Goal: Task Accomplishment & Management: Use online tool/utility

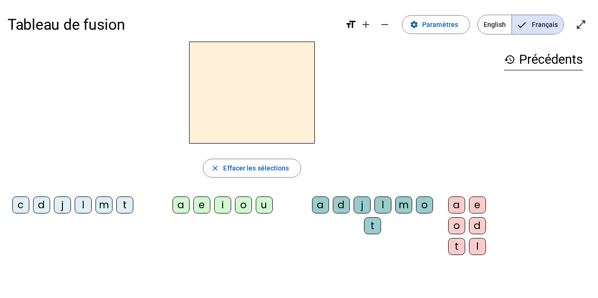
click at [122, 203] on div "t" at bounding box center [124, 205] width 17 height 17
click at [176, 204] on div "a" at bounding box center [180, 205] width 17 height 17
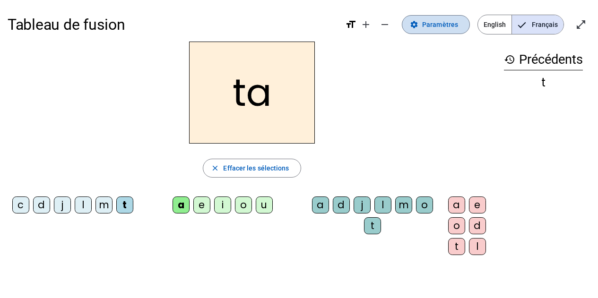
click at [427, 18] on span at bounding box center [435, 24] width 67 height 23
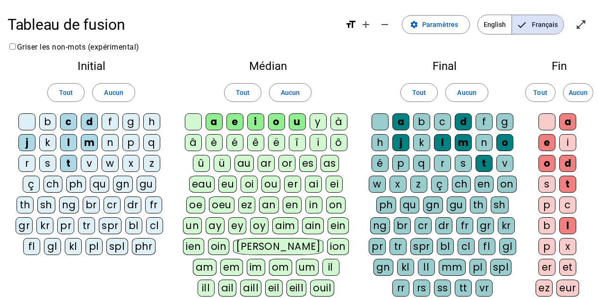
click at [436, 120] on div "c" at bounding box center [442, 121] width 17 height 17
click at [568, 207] on div "c" at bounding box center [567, 205] width 17 height 17
click at [34, 185] on div "ç" at bounding box center [31, 184] width 17 height 17
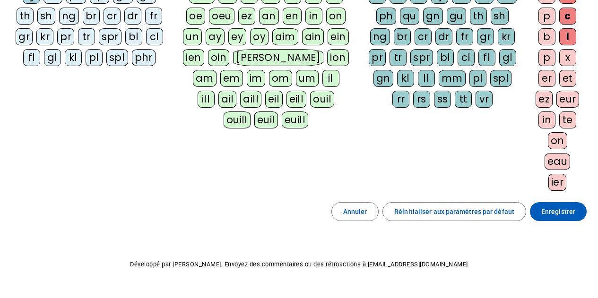
scroll to position [211, 0]
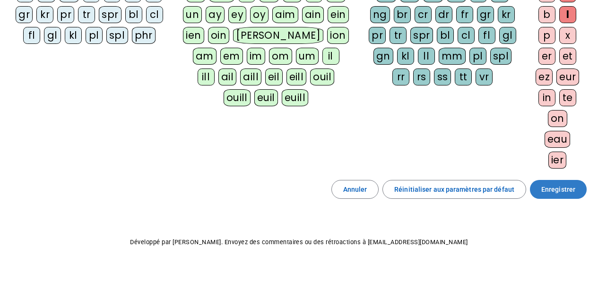
click at [574, 197] on span at bounding box center [558, 189] width 57 height 23
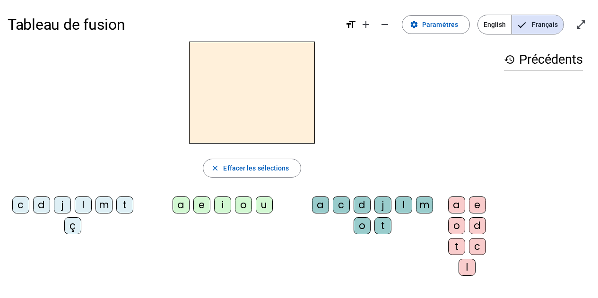
click at [124, 209] on div "t" at bounding box center [124, 205] width 17 height 17
click at [178, 211] on div "a" at bounding box center [180, 205] width 17 height 17
click at [344, 198] on div "c" at bounding box center [341, 205] width 17 height 17
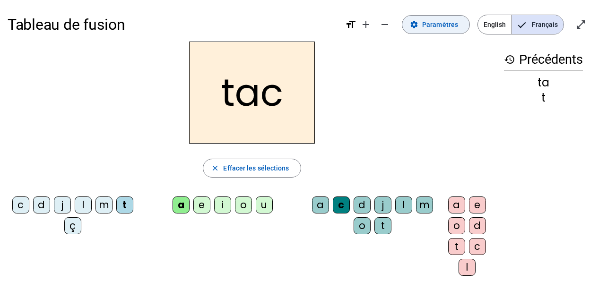
click at [439, 26] on span "Paramètres" at bounding box center [440, 24] width 36 height 11
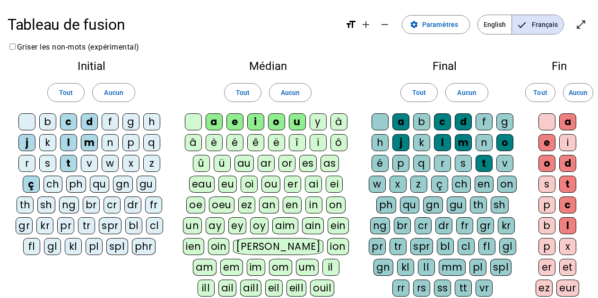
click at [188, 118] on div at bounding box center [193, 121] width 17 height 17
click at [31, 121] on div at bounding box center [26, 121] width 17 height 17
click at [383, 122] on div at bounding box center [379, 121] width 17 height 17
click at [545, 123] on div at bounding box center [546, 121] width 17 height 17
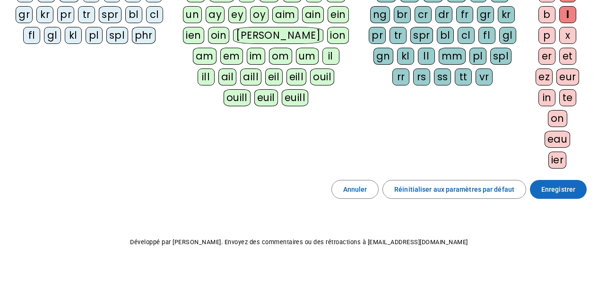
click at [571, 190] on span "Enregistrer" at bounding box center [558, 189] width 34 height 11
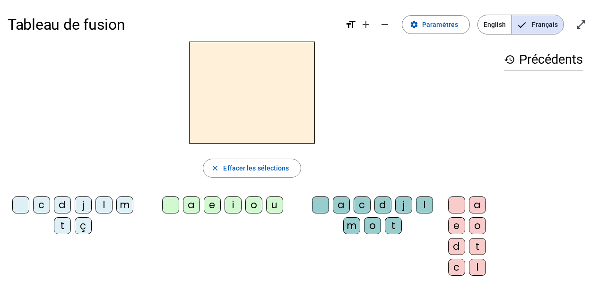
click at [60, 223] on div "t" at bounding box center [62, 225] width 17 height 17
click at [188, 201] on div "a" at bounding box center [191, 205] width 17 height 17
click at [366, 206] on div "c" at bounding box center [361, 205] width 17 height 17
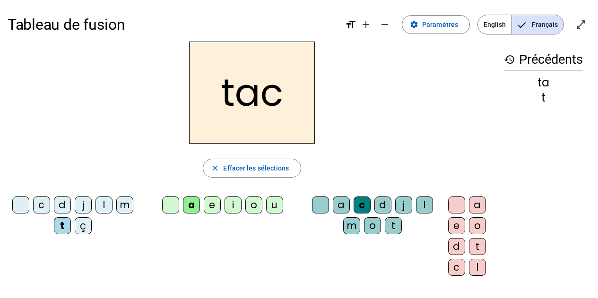
click at [320, 205] on div at bounding box center [320, 205] width 17 height 17
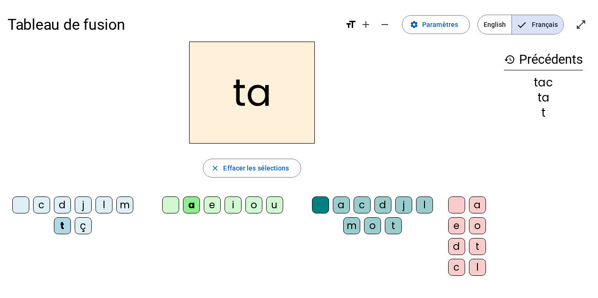
click at [212, 204] on div "e" at bounding box center [212, 205] width 17 height 17
click at [90, 203] on div "j" at bounding box center [83, 205] width 17 height 17
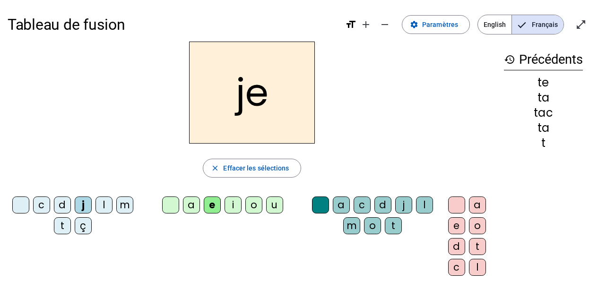
click at [61, 209] on div "d" at bounding box center [62, 205] width 17 height 17
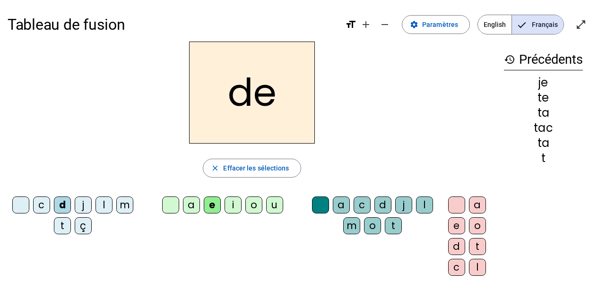
click at [130, 211] on div "m" at bounding box center [124, 205] width 17 height 17
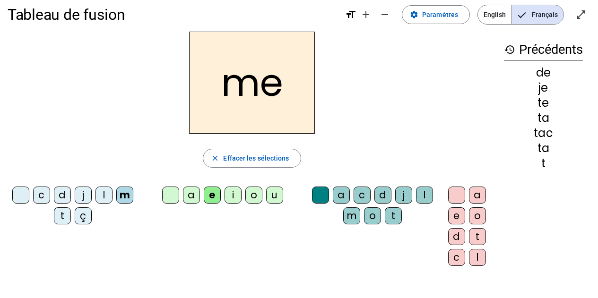
scroll to position [9, 0]
click at [191, 199] on div "a" at bounding box center [191, 195] width 17 height 17
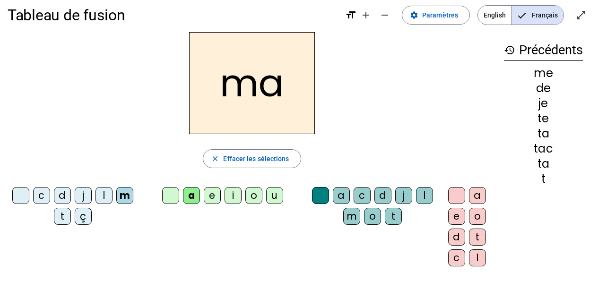
click at [101, 194] on div "l" at bounding box center [103, 195] width 17 height 17
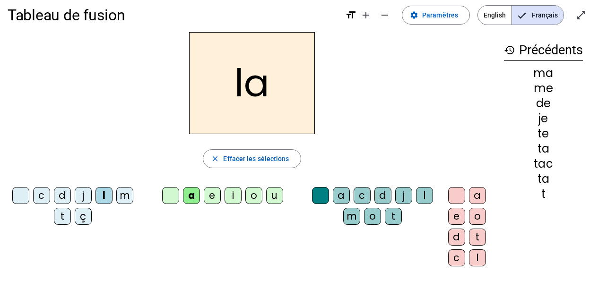
click at [359, 199] on div "c" at bounding box center [361, 195] width 17 height 17
